Goal: Task Accomplishment & Management: Use online tool/utility

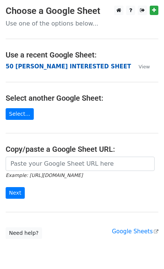
click at [16, 67] on strong "50 [PERSON_NAME] INTERESTED SHEET" at bounding box center [68, 66] width 125 height 7
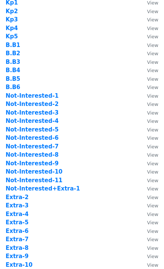
scroll to position [200, 0]
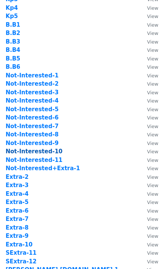
click at [51, 152] on strong "Not-Interested-10" at bounding box center [34, 151] width 57 height 7
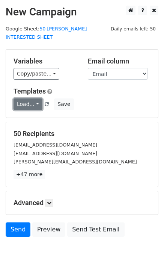
click at [32, 98] on link "Load..." at bounding box center [28, 104] width 29 height 12
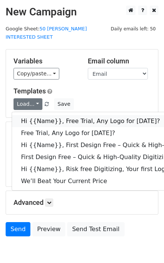
click at [53, 115] on link "Hi {{Name}}, Free Trial, Any Logo for today?" at bounding box center [120, 121] width 216 height 12
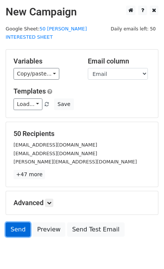
click at [19, 222] on link "Send" at bounding box center [18, 229] width 25 height 14
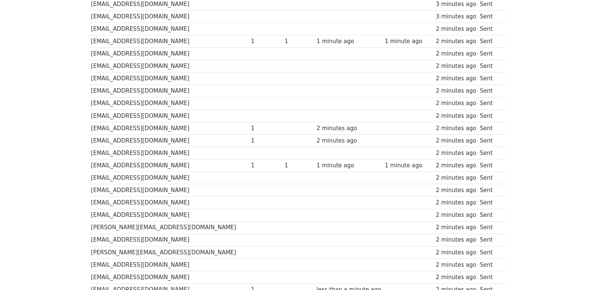
scroll to position [523, 0]
